Goal: Information Seeking & Learning: Learn about a topic

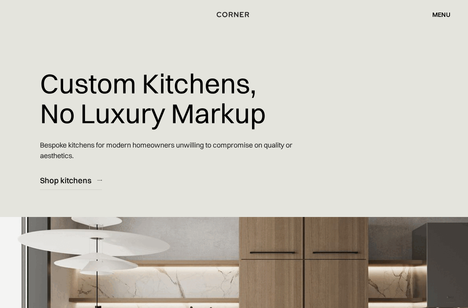
click at [443, 12] on div "menu" at bounding box center [441, 14] width 18 height 6
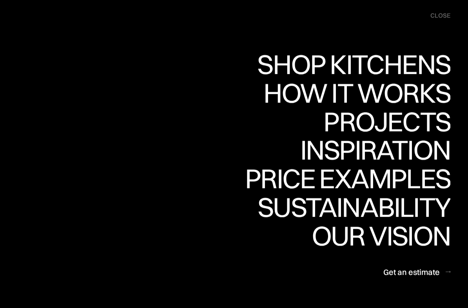
click at [406, 78] on div "Shop Kitchens" at bounding box center [351, 91] width 197 height 27
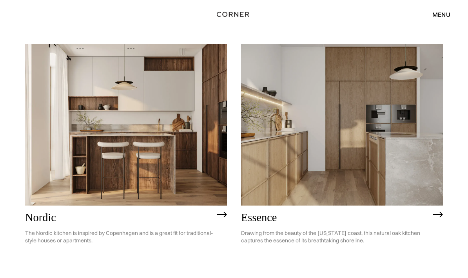
scroll to position [78, 0]
click at [106, 227] on p "The Nordic kitchen is inspired by Copenhagen and is a great fit for traditional…" at bounding box center [119, 237] width 188 height 27
click at [273, 223] on h2 "Essence" at bounding box center [335, 218] width 188 height 12
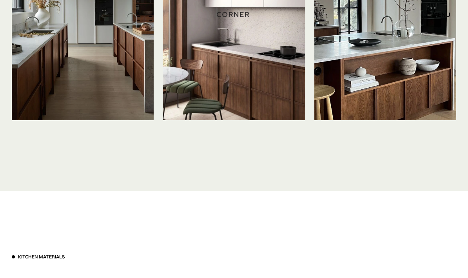
scroll to position [1759, 0]
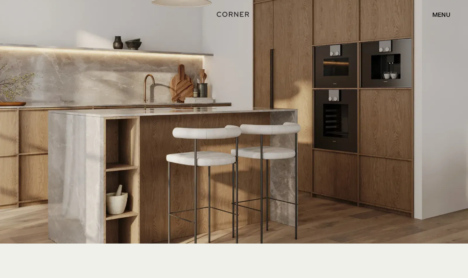
scroll to position [1375, 0]
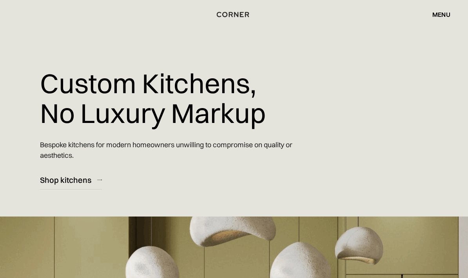
click at [435, 18] on div "menu" at bounding box center [441, 14] width 18 height 6
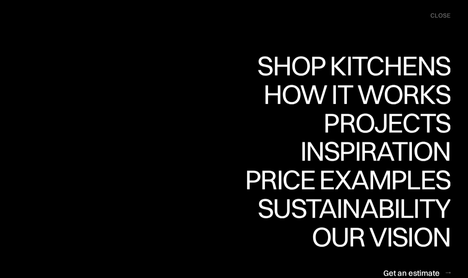
click at [411, 181] on div "Price examples" at bounding box center [347, 179] width 205 height 27
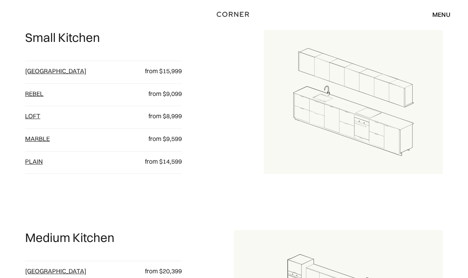
scroll to position [426, 0]
click at [36, 98] on link "Rebel" at bounding box center [34, 94] width 18 height 8
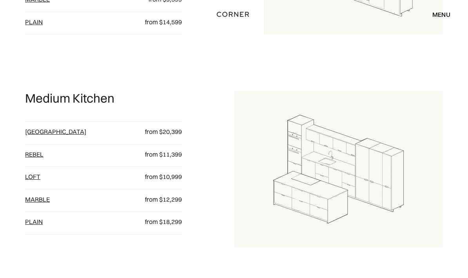
scroll to position [565, 0]
click at [40, 203] on link "Marble" at bounding box center [37, 200] width 25 height 8
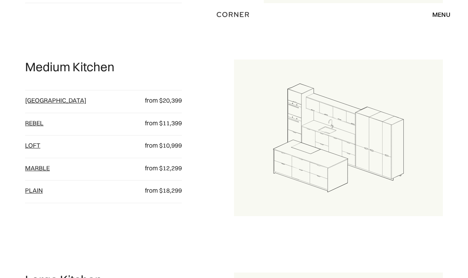
click at [38, 194] on link "plain" at bounding box center [34, 191] width 18 height 8
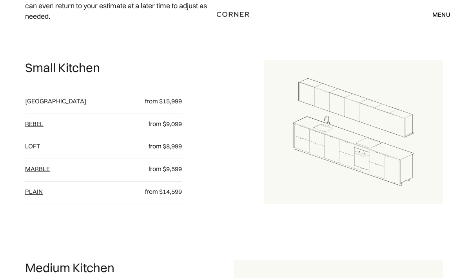
scroll to position [371, 0]
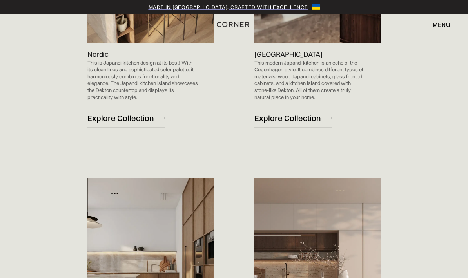
scroll to position [638, 0]
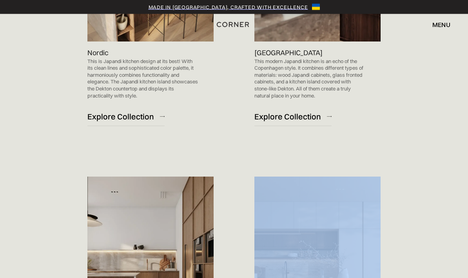
click at [418, 232] on div "Check Out the Collection of Stunning Japandi Kitchen Designs Nordic This is Jap…" at bounding box center [234, 248] width 444 height 1025
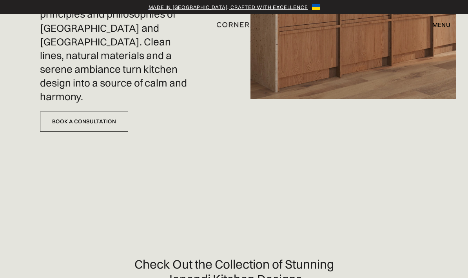
scroll to position [176, 0]
